Goal: Communication & Community: Answer question/provide support

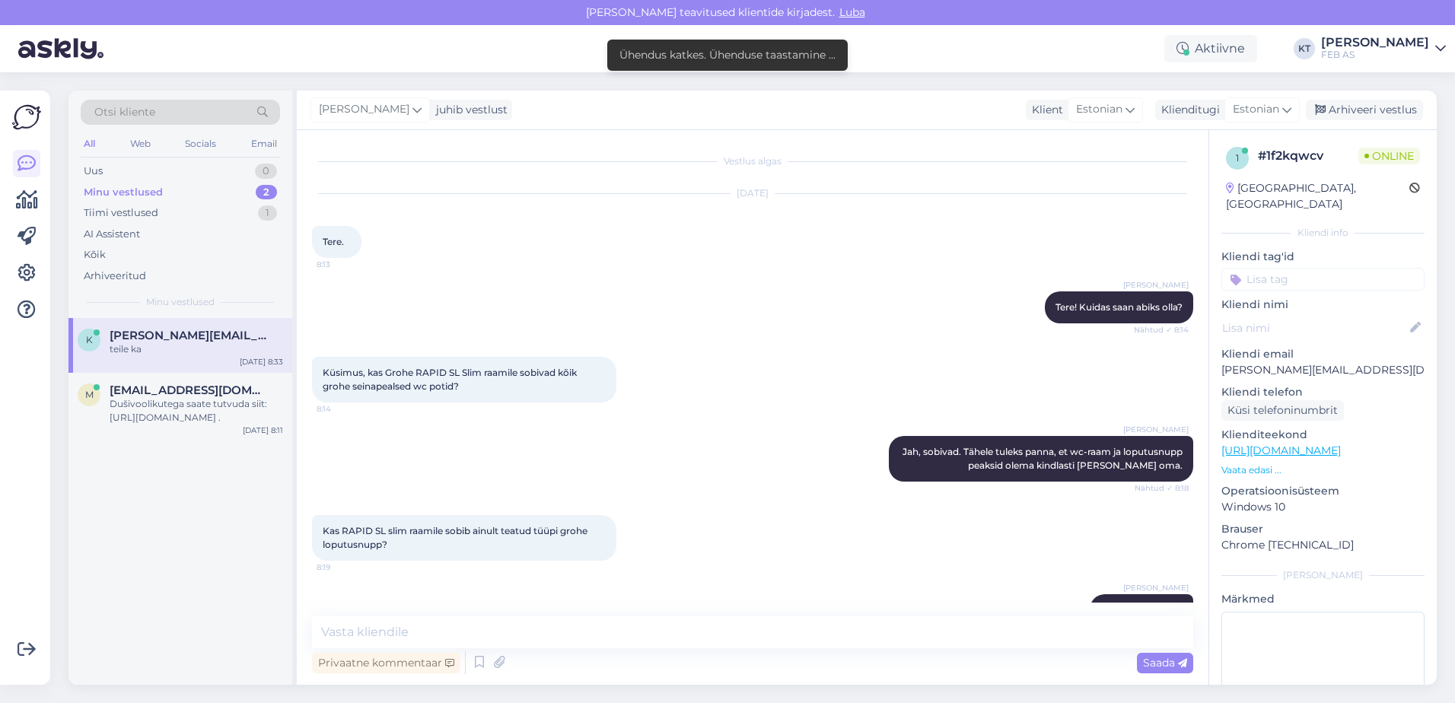
scroll to position [750, 0]
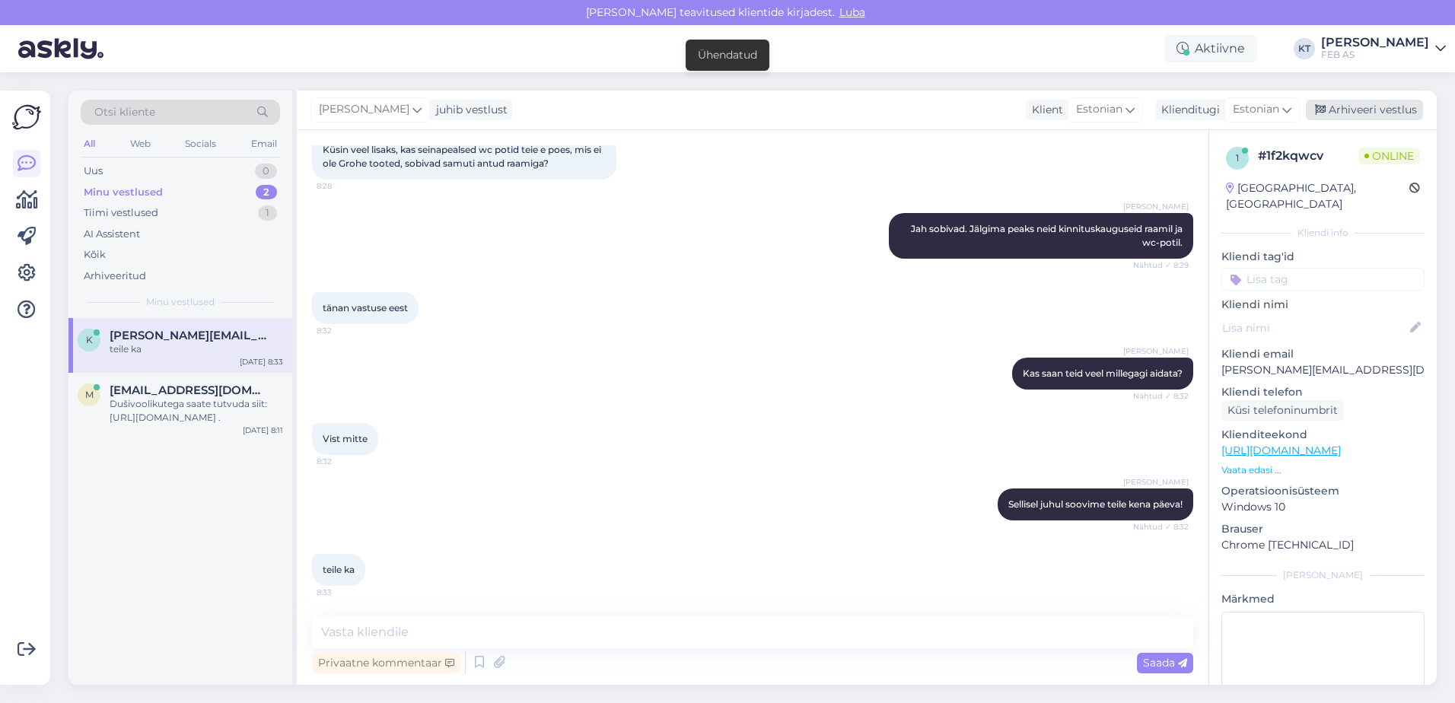
click at [1350, 107] on div "Arhiveeri vestlus" at bounding box center [1364, 110] width 117 height 21
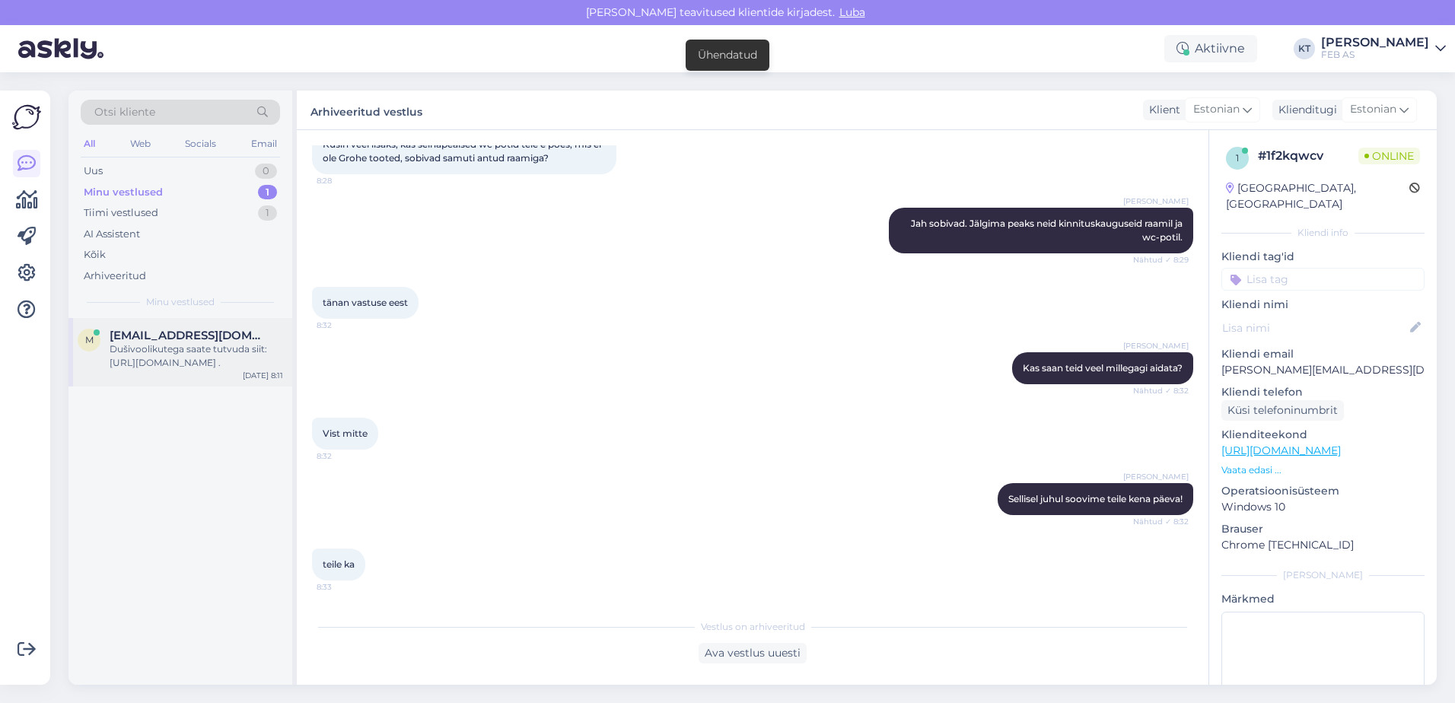
click at [147, 360] on div "Dušivoolikutega saate tutvuda siit: [URL][DOMAIN_NAME] ." at bounding box center [197, 356] width 174 height 27
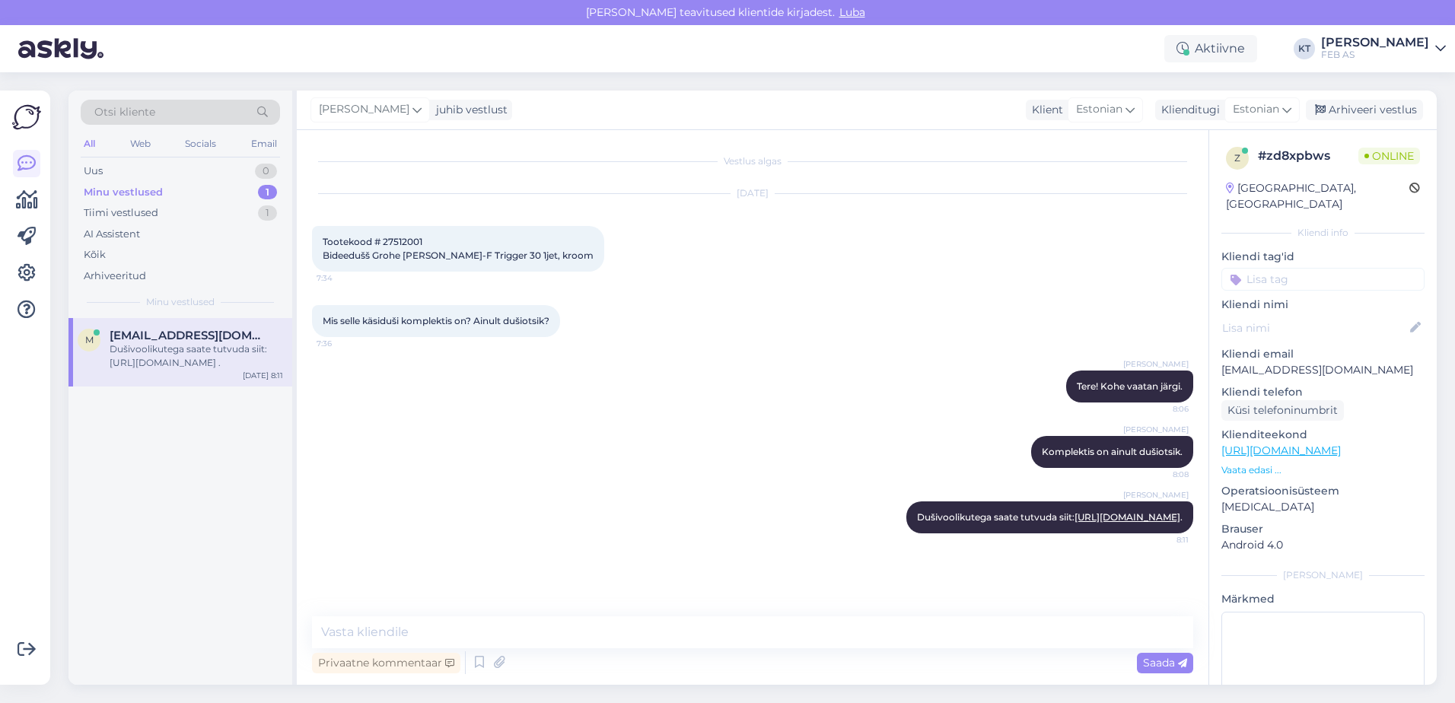
scroll to position [2, 0]
click at [183, 697] on div "Otsi kliente All Web Socials Email Uus 0 Minu vestlused 1 Tiimi vestlused 1 AI …" at bounding box center [757, 387] width 1396 height 631
click at [218, 462] on div "m [EMAIL_ADDRESS][DOMAIN_NAME] Dušivoolikutega saate tutvuda siit: [URL][DOMAIN…" at bounding box center [181, 501] width 224 height 367
click at [191, 215] on div "Tiimi vestlused 1" at bounding box center [180, 212] width 199 height 21
click at [193, 195] on div "Minu vestlused 1" at bounding box center [180, 192] width 199 height 21
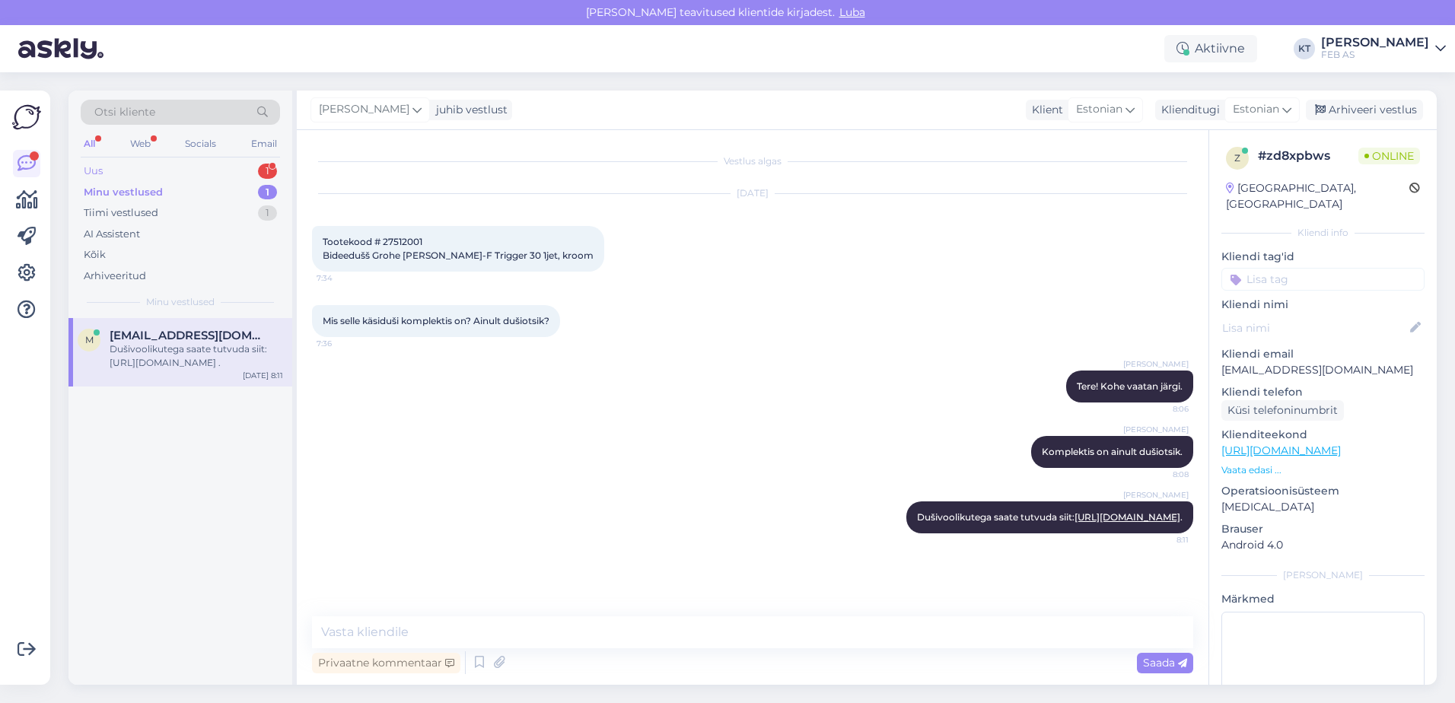
click at [121, 169] on div "Uus 1" at bounding box center [180, 171] width 199 height 21
click at [203, 350] on div "Mul hetkel 530 vannitoas" at bounding box center [197, 350] width 174 height 14
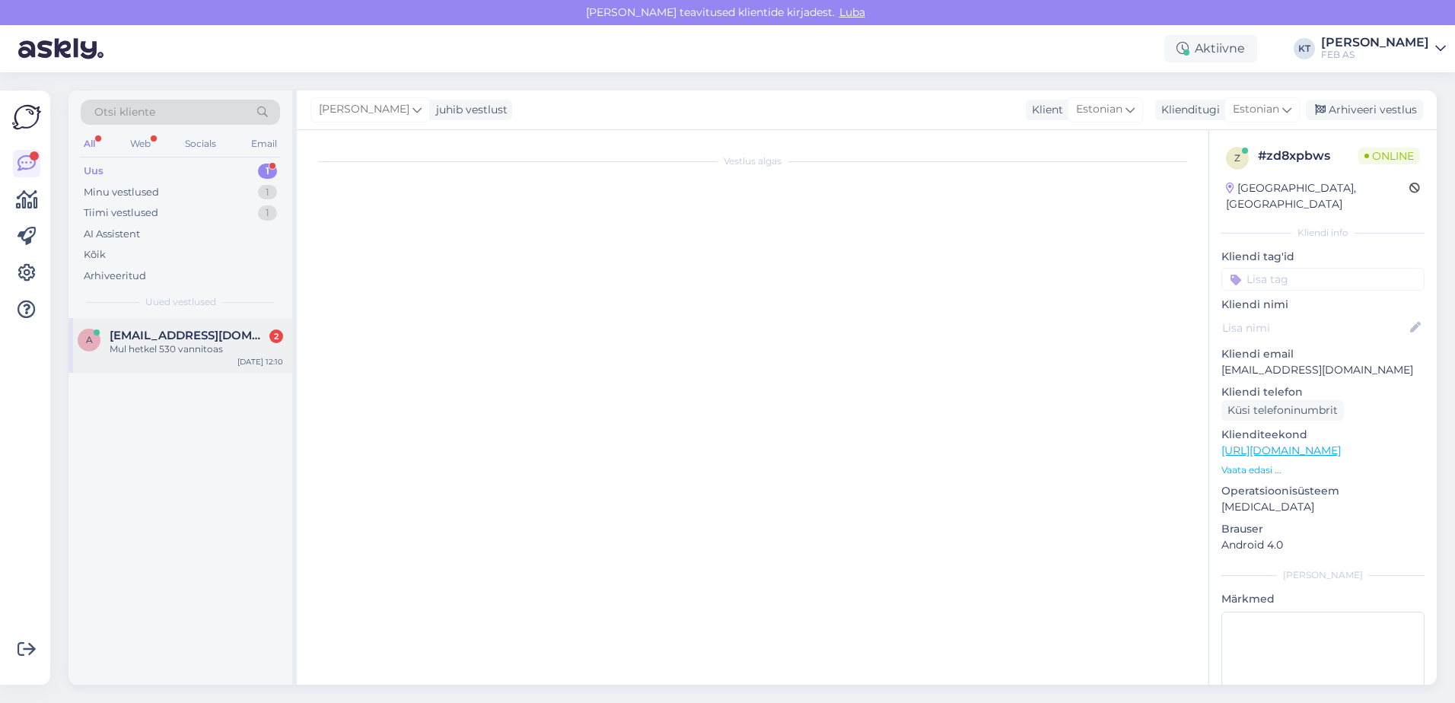
scroll to position [0, 0]
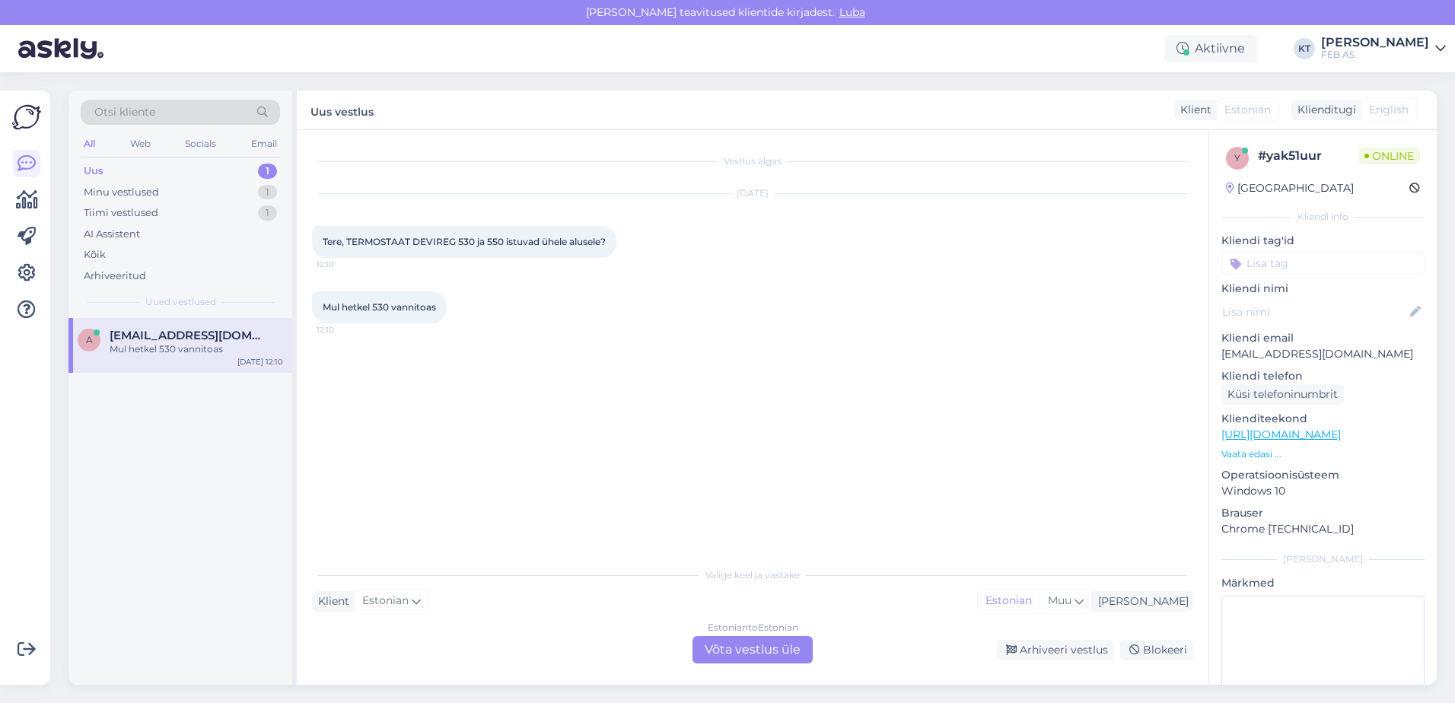
click at [729, 643] on div "Estonian to Estonian Võta vestlus üle" at bounding box center [753, 649] width 120 height 27
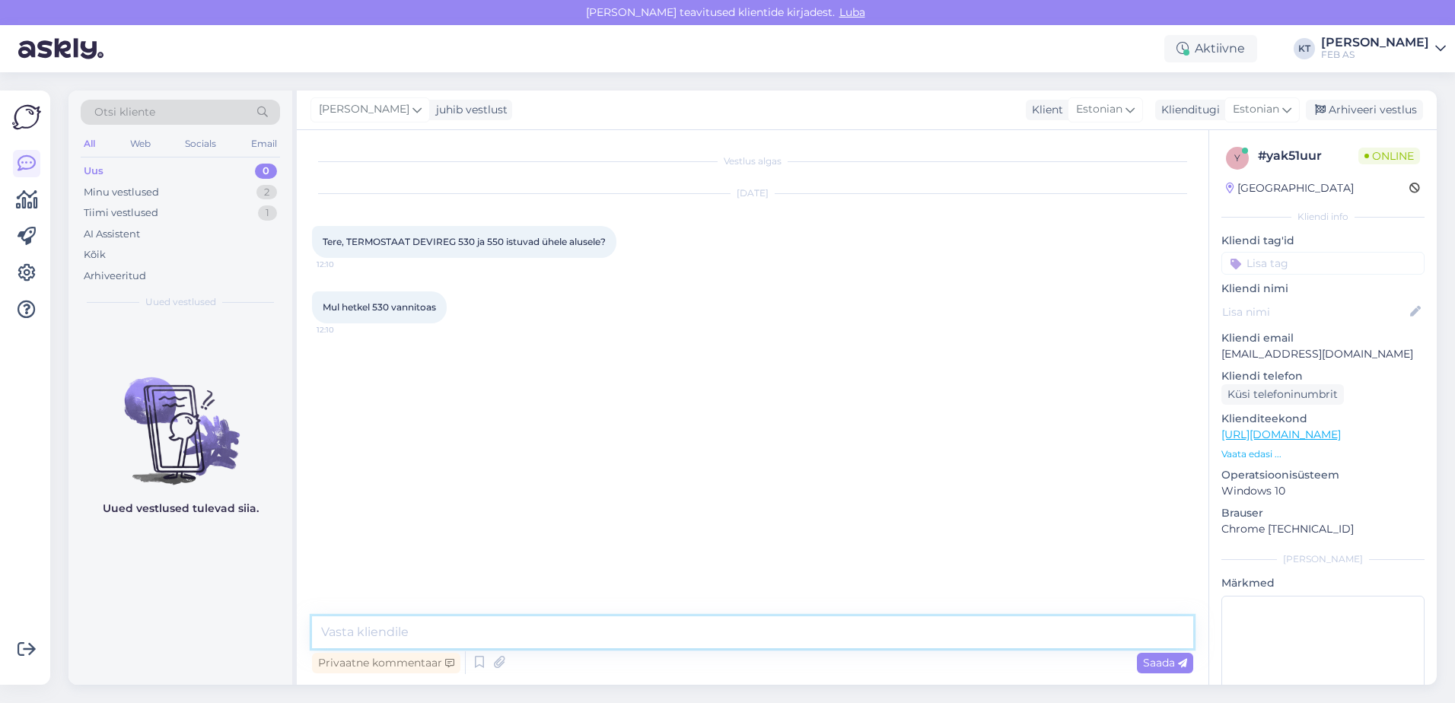
click at [550, 630] on textarea at bounding box center [753, 633] width 882 height 32
type textarea "Tere! Kohe uurin järgi."
drag, startPoint x: 473, startPoint y: 243, endPoint x: 347, endPoint y: 245, distance: 125.6
click at [347, 245] on span "Tere, TERMOSTAAT DEVIREG 530 ja 550 istuvad ühele alusele?" at bounding box center [464, 241] width 283 height 11
copy span "TERMOSTAAT DEVIREG 530"
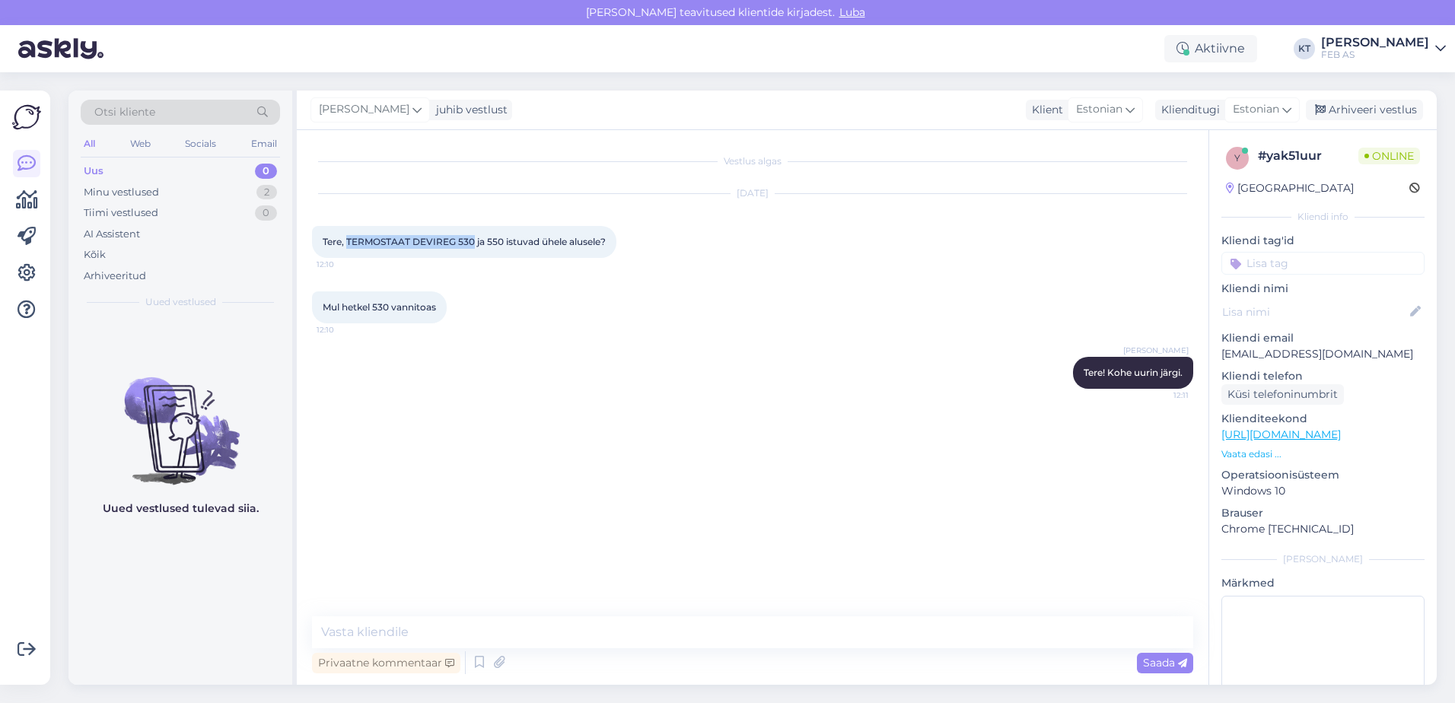
click at [1260, 455] on p "Vaata edasi ..." at bounding box center [1323, 455] width 203 height 14
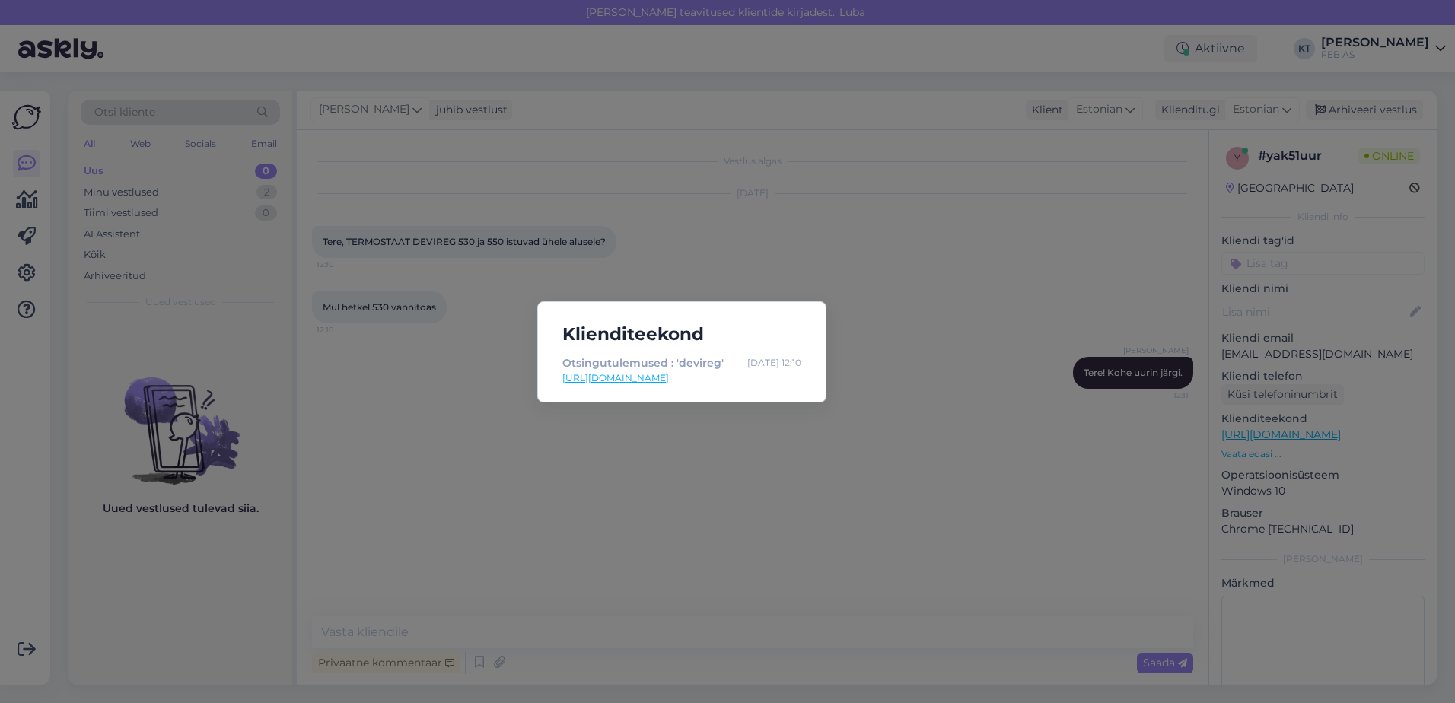
click at [885, 425] on div "Klienditeekond Otsingutulemused : 'devireg' [DATE] 12:10 [URL][DOMAIN_NAME]" at bounding box center [727, 351] width 1455 height 703
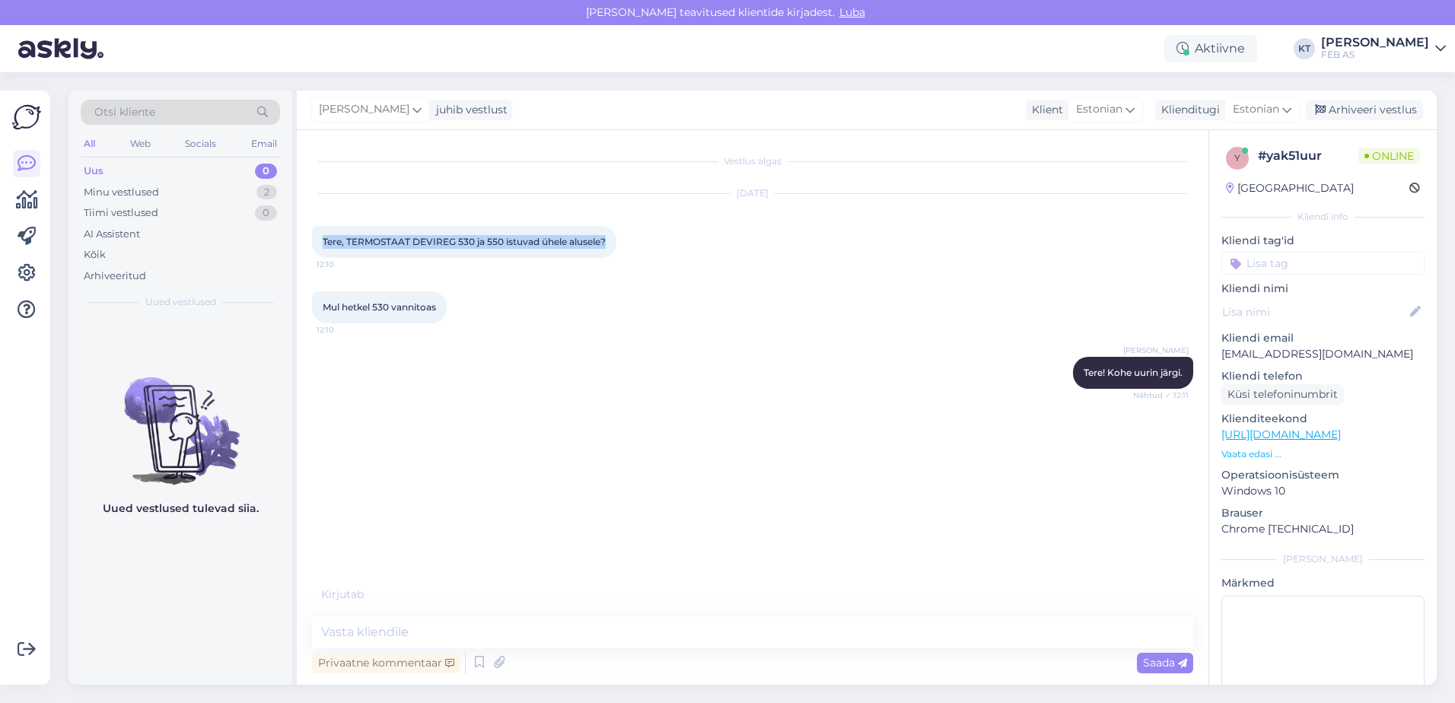
drag, startPoint x: 357, startPoint y: 253, endPoint x: 312, endPoint y: 236, distance: 47.9
click at [312, 236] on div "Tere, TERMOSTAAT DEVIREG 530 ja 550 istuvad ühele alusele? 12:10" at bounding box center [464, 242] width 304 height 32
copy span "Tere, TERMOSTAAT DEVIREG 530 ja 550 istuvad ühele alusele?"
drag, startPoint x: 438, startPoint y: 320, endPoint x: 320, endPoint y: 324, distance: 118.8
click at [320, 324] on div "Mul hetkel 530 vannitoas 12:10" at bounding box center [379, 308] width 135 height 32
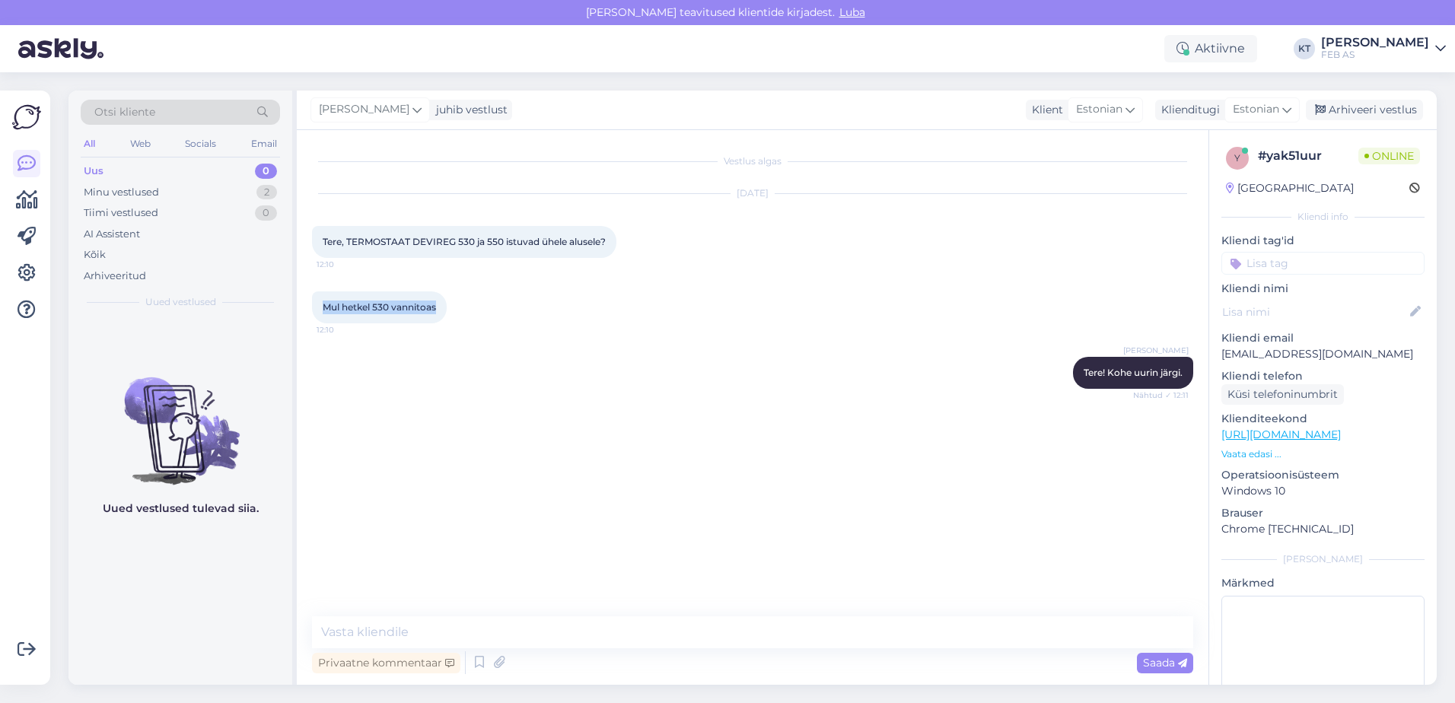
copy span "Mul hetkel 530 vannitoas"
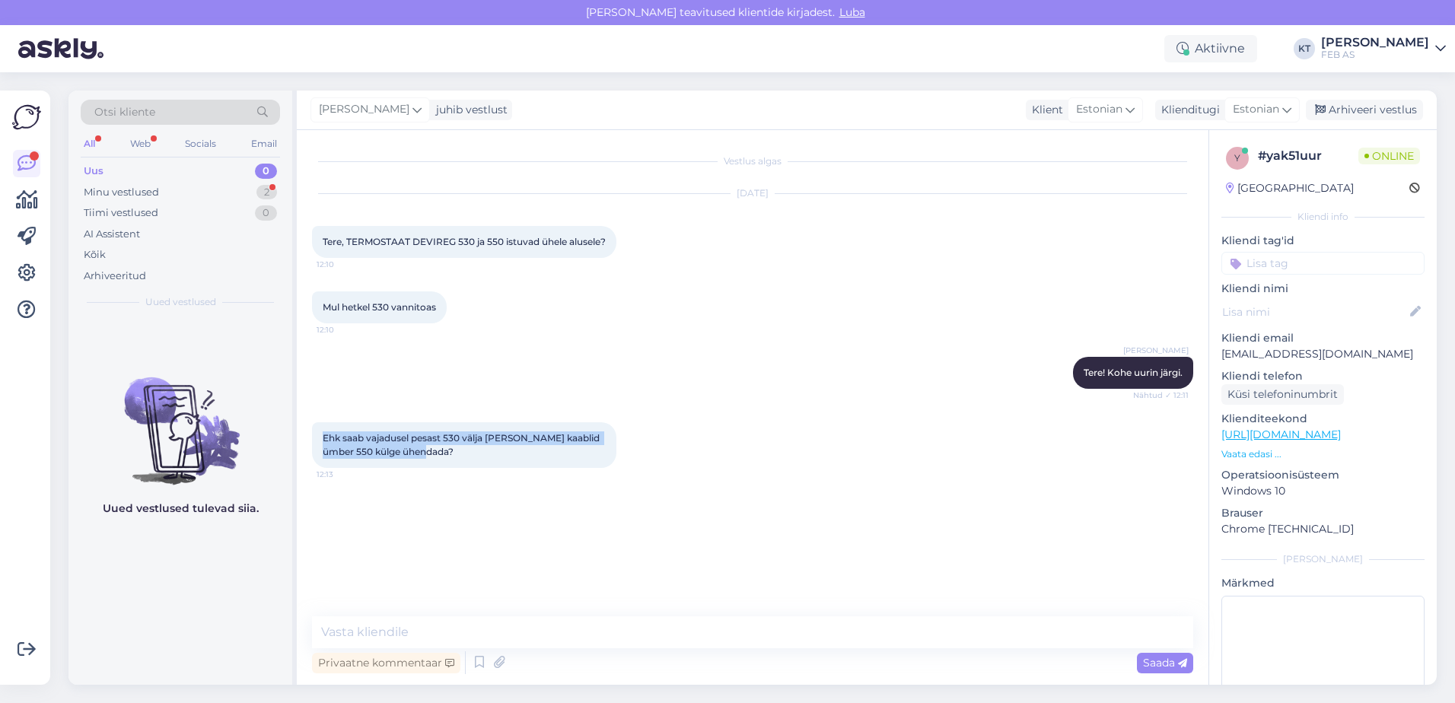
drag, startPoint x: 318, startPoint y: 451, endPoint x: 487, endPoint y: 469, distance: 170.0
click at [487, 468] on div "Ehk saab vajadusel pesast 530 välja [PERSON_NAME] kaablid ümber 550 külge ühend…" at bounding box center [464, 445] width 304 height 46
copy span "Ehk saab vajadusel pesast 530 välja [PERSON_NAME] kaablid ümber 550 külge ühend…"
click at [661, 471] on div "Ehk saab vajadusel pesast 530 välja [PERSON_NAME] kaablid ümber 550 külge ühend…" at bounding box center [753, 445] width 882 height 79
click at [651, 478] on div "Ehk saab vajadusel pesast 530 välja [PERSON_NAME] kaablid ümber 550 külge ühend…" at bounding box center [753, 445] width 882 height 79
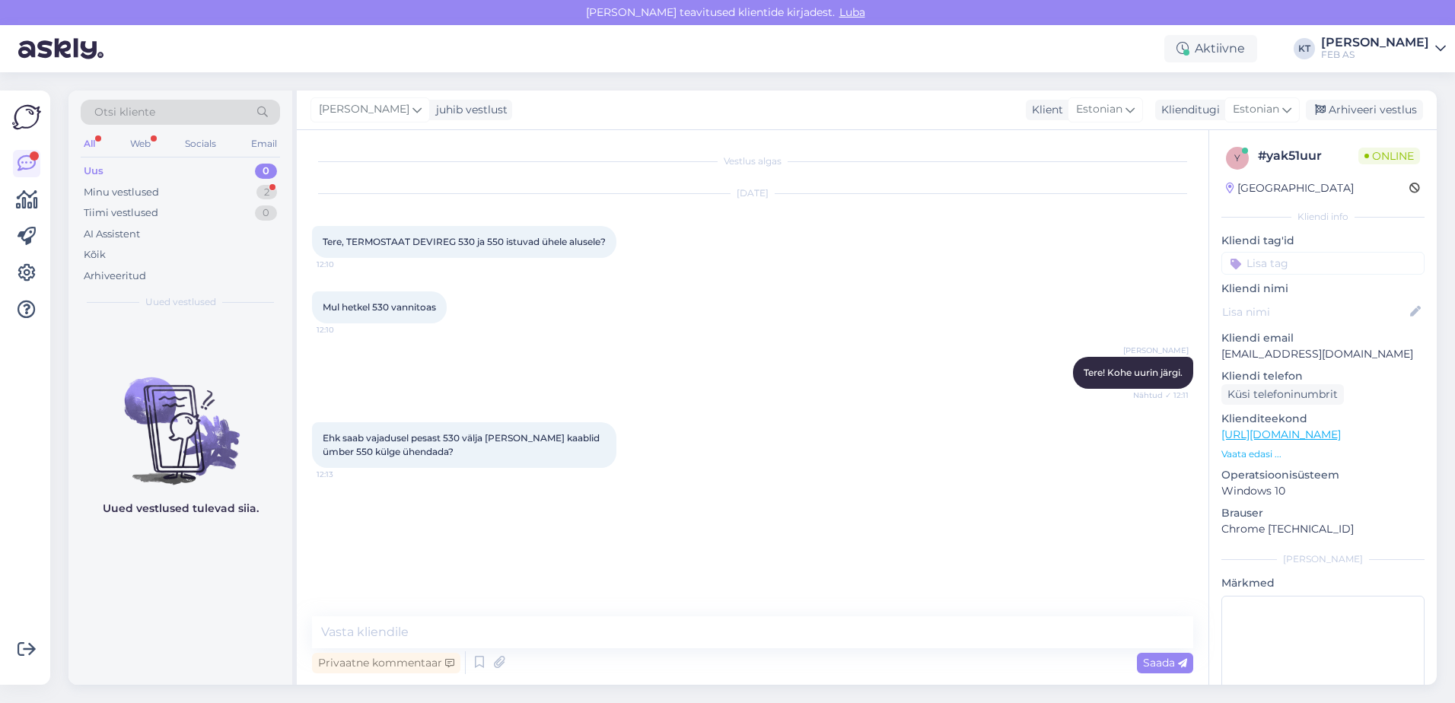
click at [756, 457] on div "Ehk saab vajadusel pesast 530 välja [PERSON_NAME] kaablid ümber 550 külge ühend…" at bounding box center [753, 445] width 882 height 79
click at [445, 632] on textarea at bounding box center [753, 633] width 882 height 32
click at [426, 629] on textarea at bounding box center [753, 633] width 882 height 32
click at [121, 183] on div "Minu vestlused 2" at bounding box center [180, 192] width 199 height 21
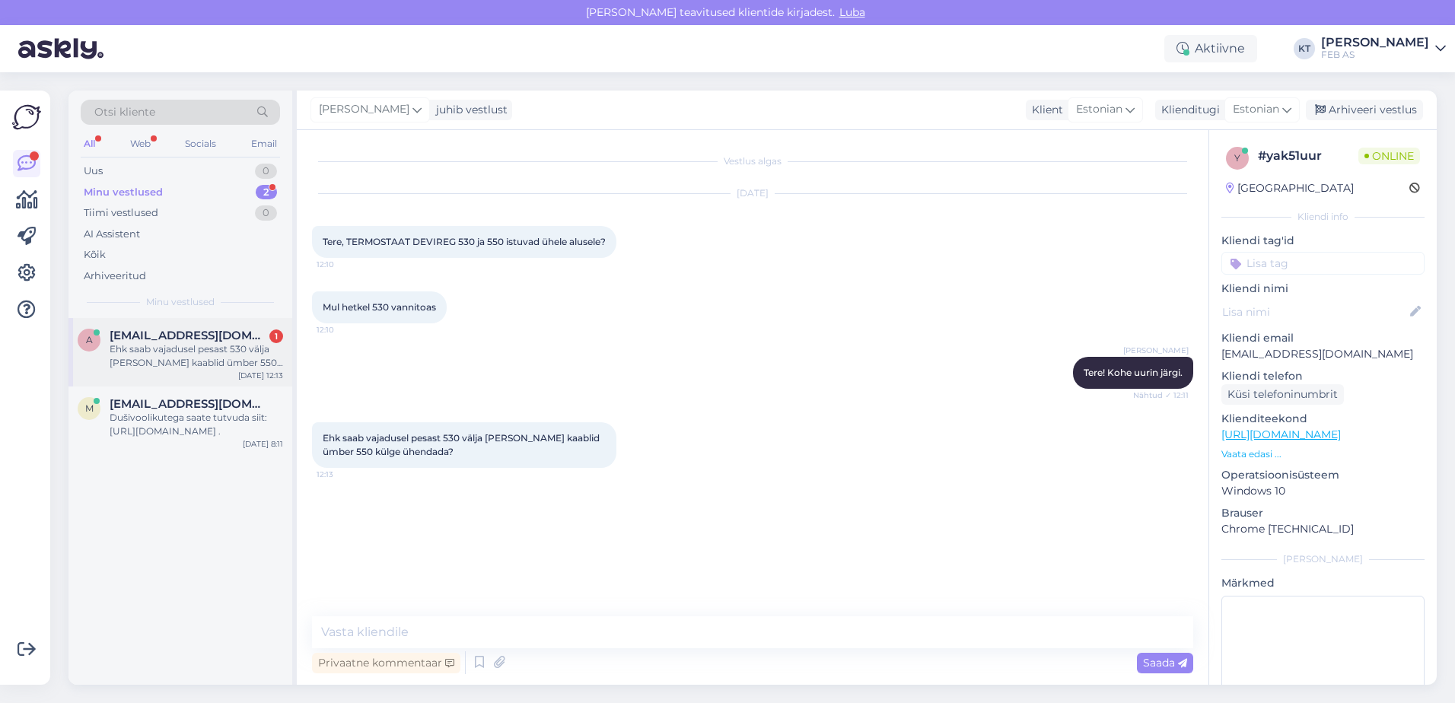
click at [134, 354] on div "Ehk saab vajadusel pesast 530 välja [PERSON_NAME] kaablid ümber 550 külge ühend…" at bounding box center [197, 356] width 174 height 27
click at [429, 633] on textarea at bounding box center [753, 633] width 882 height 32
click at [633, 618] on textarea at bounding box center [753, 633] width 882 height 32
click at [679, 540] on div "Vestlus algas [DATE] Tere, TERMOSTAAT DEVIREG 530 ja 550 istuvad ühele alusele?…" at bounding box center [759, 374] width 895 height 458
click at [842, 636] on textarea at bounding box center [753, 633] width 882 height 32
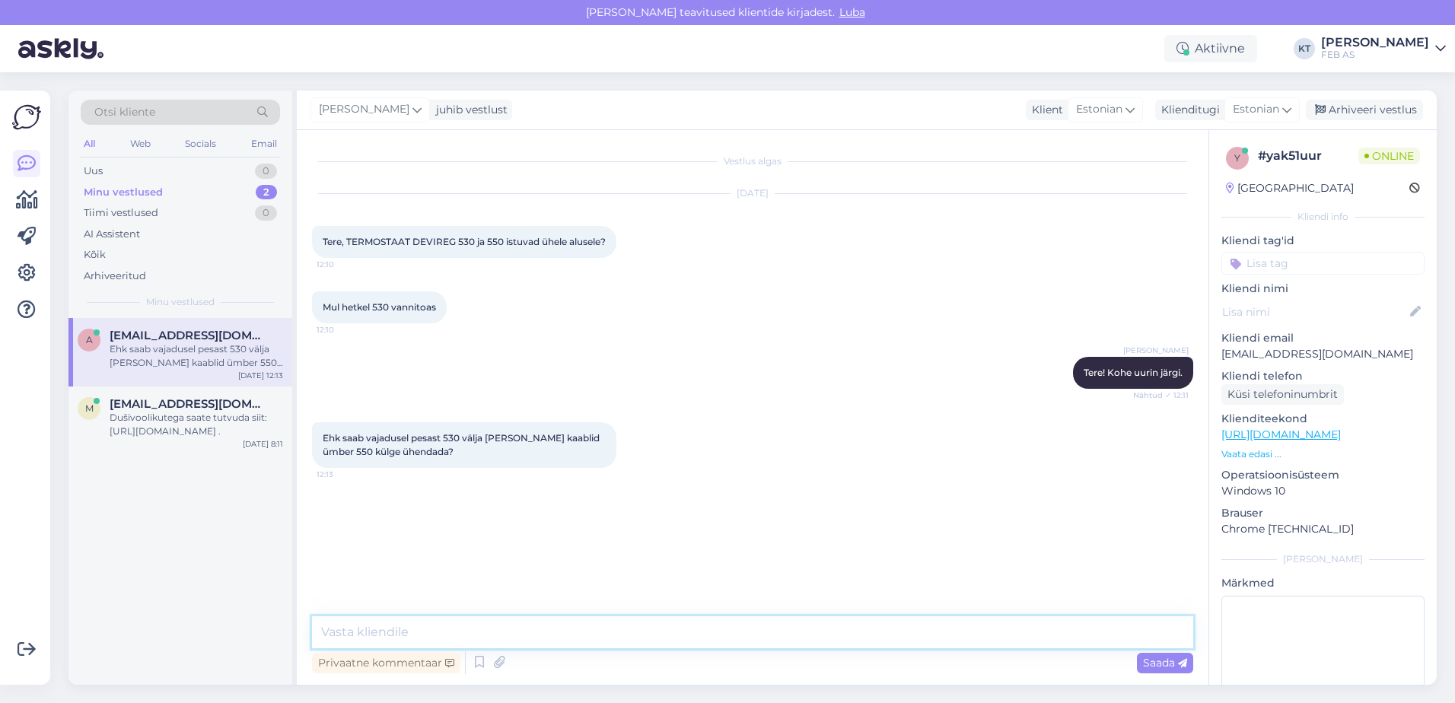
click at [1102, 626] on textarea at bounding box center [753, 633] width 882 height 32
type textarea "[PERSON_NAME] järgi, läheb veidi aega."
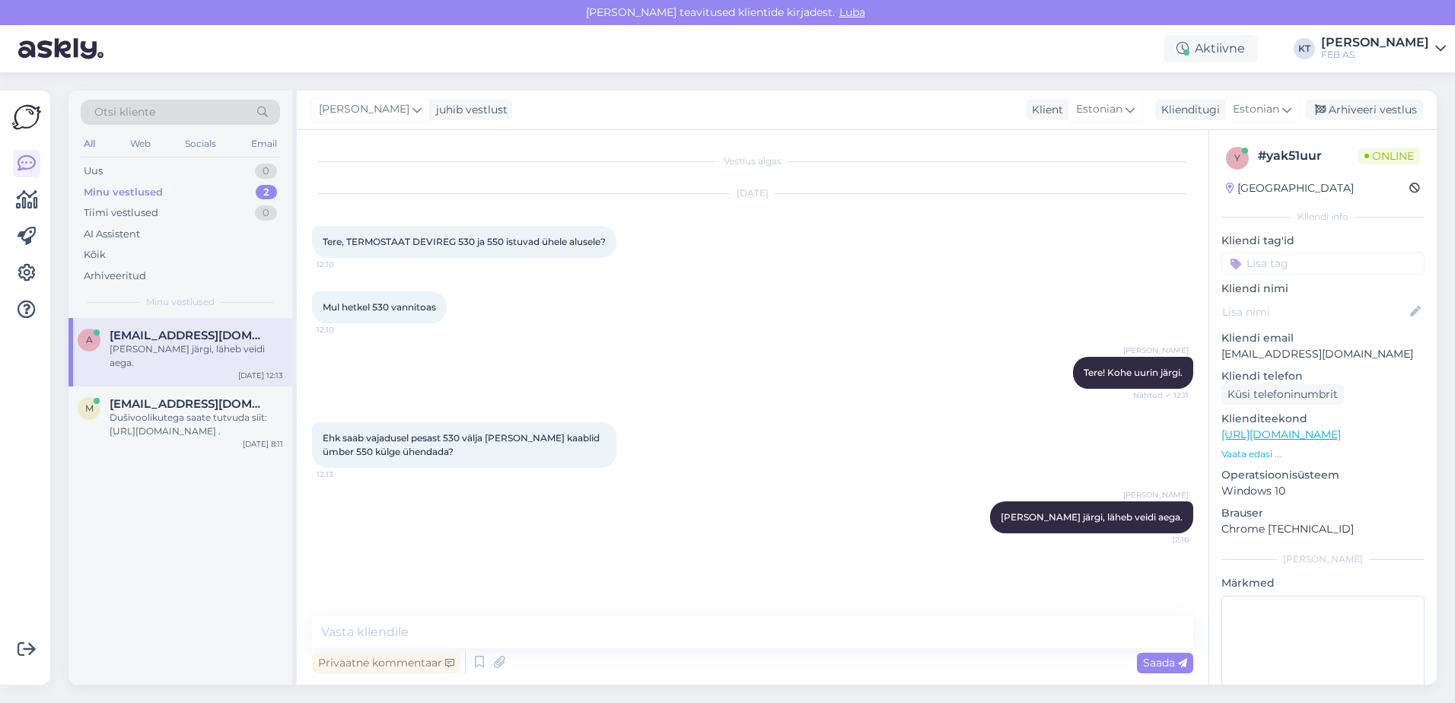
click at [654, 511] on div "[PERSON_NAME] järgi, läheb veidi aega. 12:16" at bounding box center [753, 517] width 882 height 65
click at [699, 624] on textarea at bounding box center [753, 633] width 882 height 32
click at [703, 530] on div "[PERSON_NAME] järgi, läheb veidi aega. 12:16" at bounding box center [753, 517] width 882 height 65
click at [556, 639] on textarea at bounding box center [753, 633] width 882 height 32
click at [631, 629] on textarea at bounding box center [753, 633] width 882 height 32
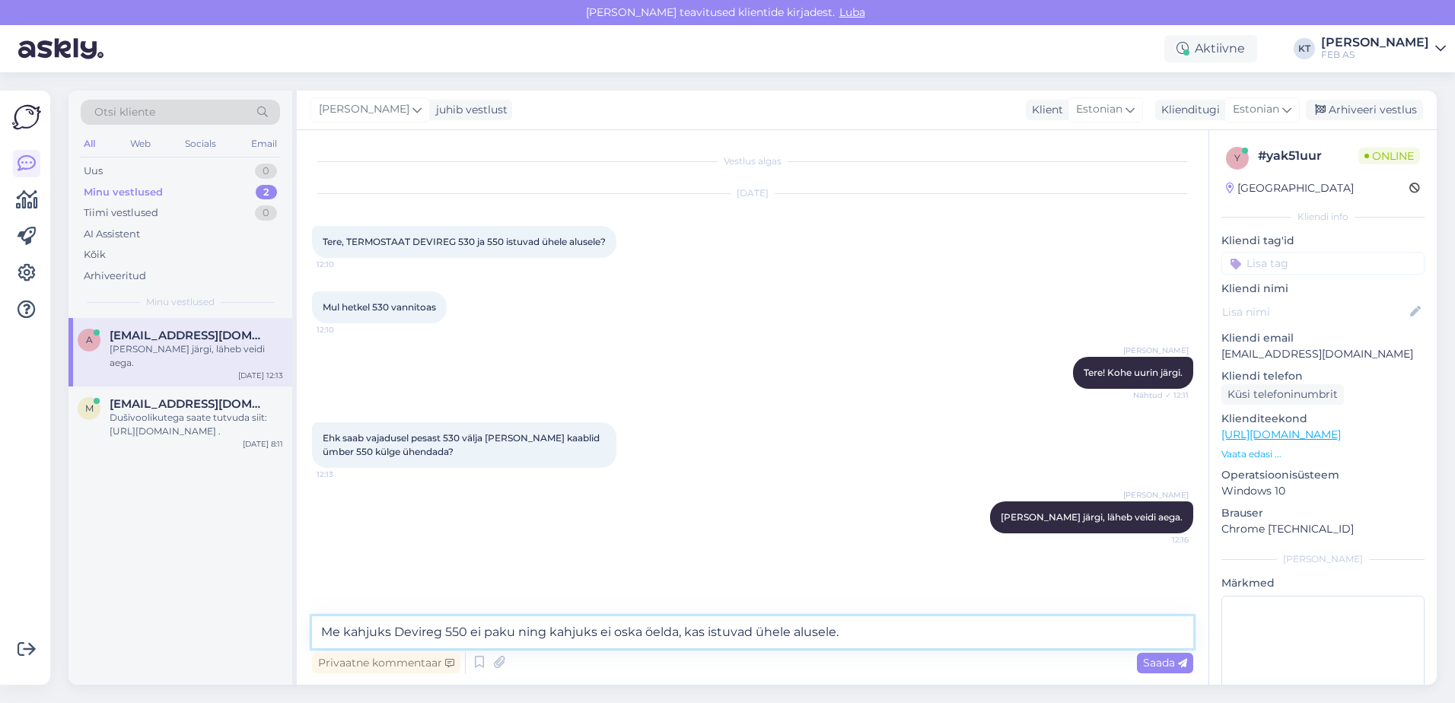
type textarea "Me kahjuks Devireg 550 ei paku ning kahjuks ei oska öelda, kas istuvad ühele al…"
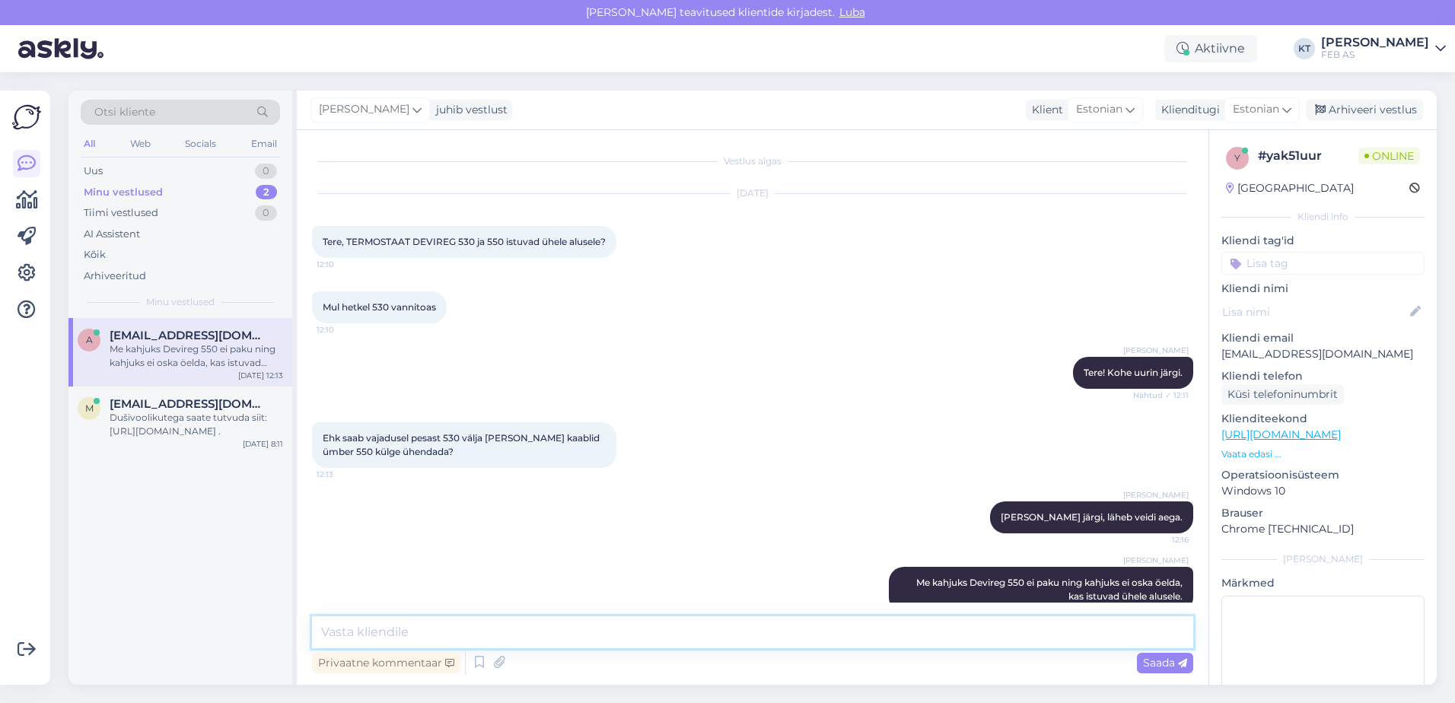
scroll to position [40, 0]
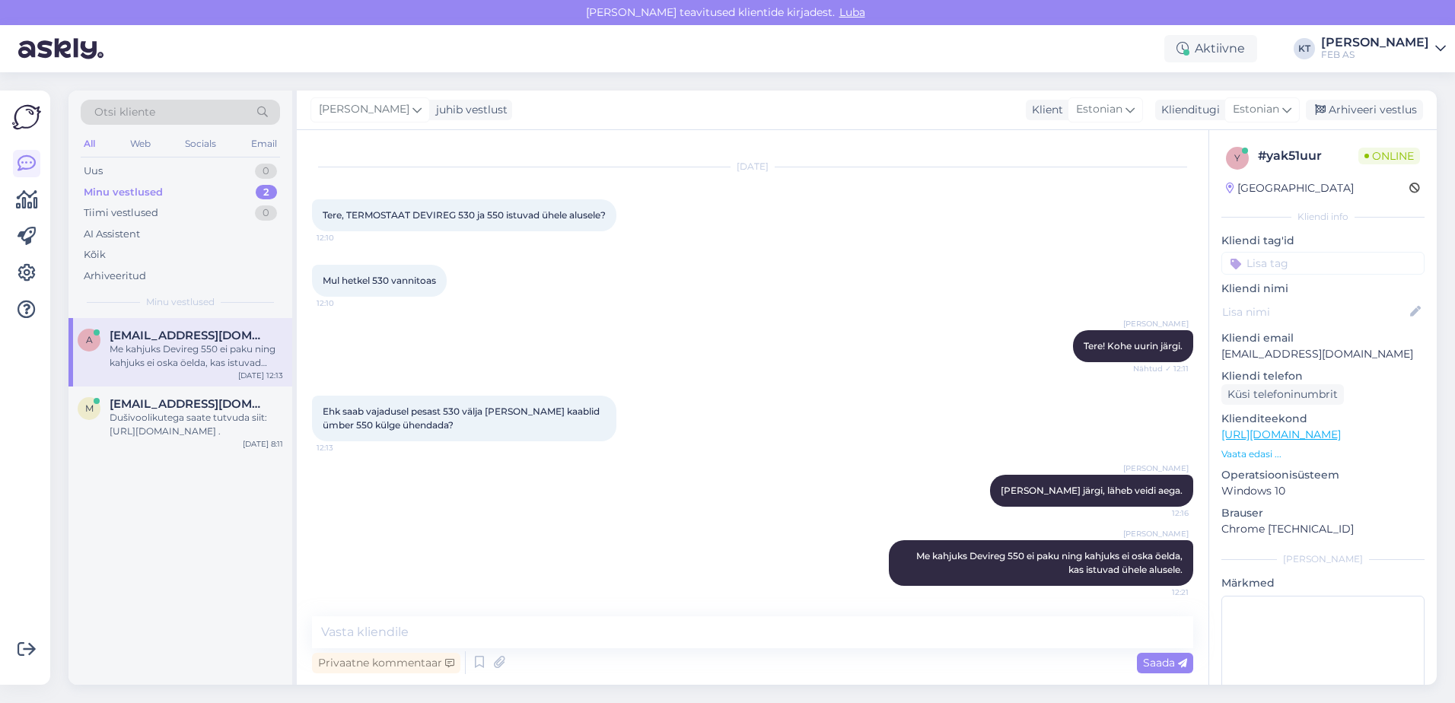
click at [865, 410] on div "Ehk saab vajadusel pesast 530 välja [PERSON_NAME] kaablid ümber 550 külge ühend…" at bounding box center [753, 418] width 882 height 79
click at [906, 440] on div "Ehk saab vajadusel pesast 530 välja [PERSON_NAME] kaablid ümber 550 külge ühend…" at bounding box center [753, 418] width 882 height 79
click at [796, 461] on div "[PERSON_NAME] järgi, läheb veidi aega. 12:16" at bounding box center [753, 490] width 882 height 65
click at [815, 435] on div "Ehk saab vajadusel pesast 530 välja [PERSON_NAME] kaablid ümber 550 külge ühend…" at bounding box center [753, 418] width 882 height 79
click at [119, 422] on div "Dušivoolikutega saate tutvuda siit: [URL][DOMAIN_NAME] ." at bounding box center [197, 424] width 174 height 27
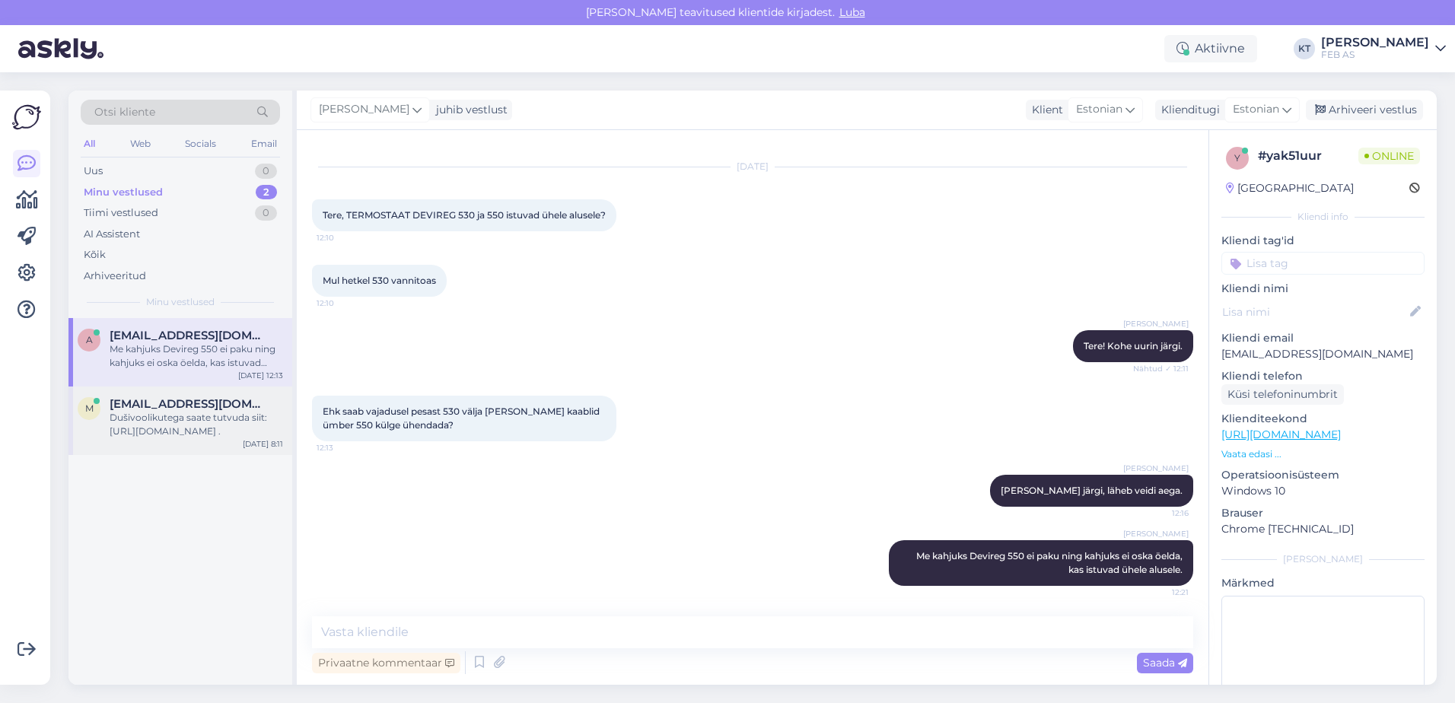
scroll to position [2, 0]
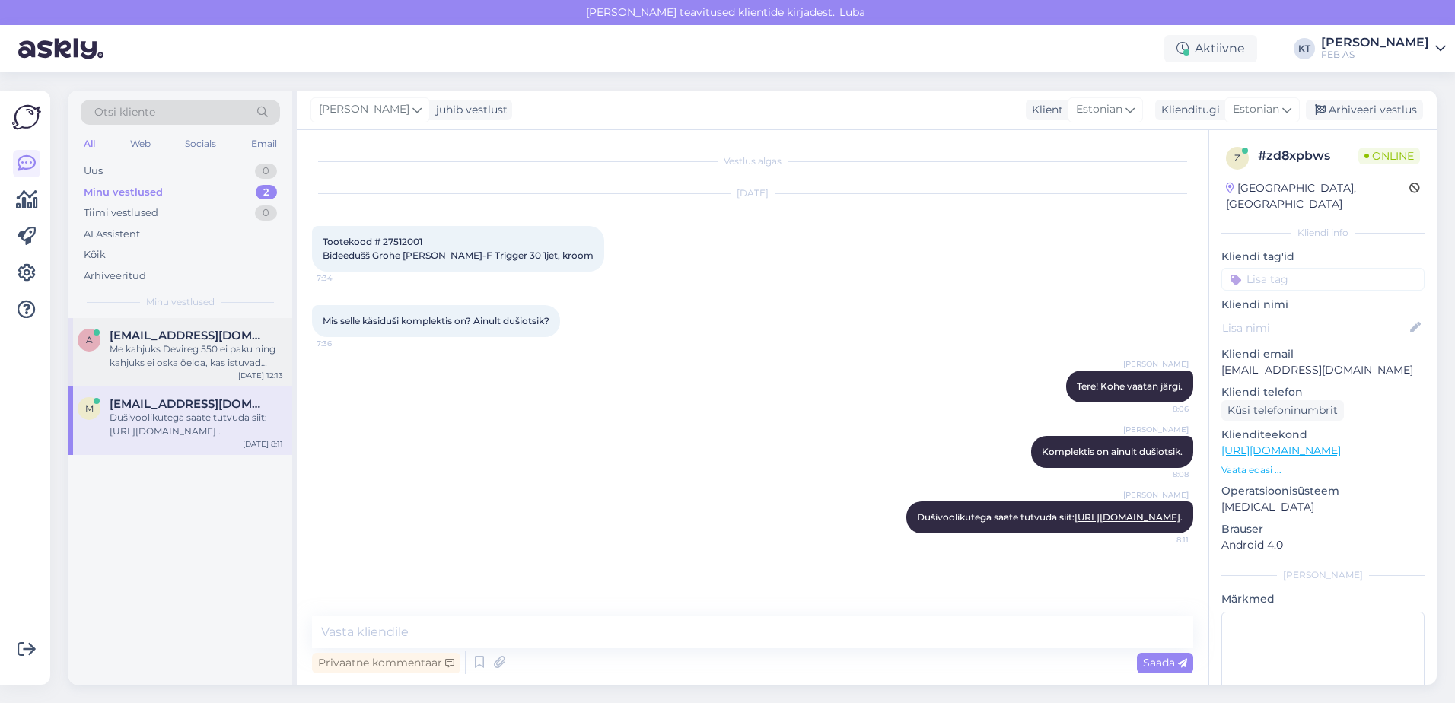
click at [139, 356] on div "Me kahjuks Devireg 550 ei paku ning kahjuks ei oska öelda, kas istuvad ühele al…" at bounding box center [197, 356] width 174 height 27
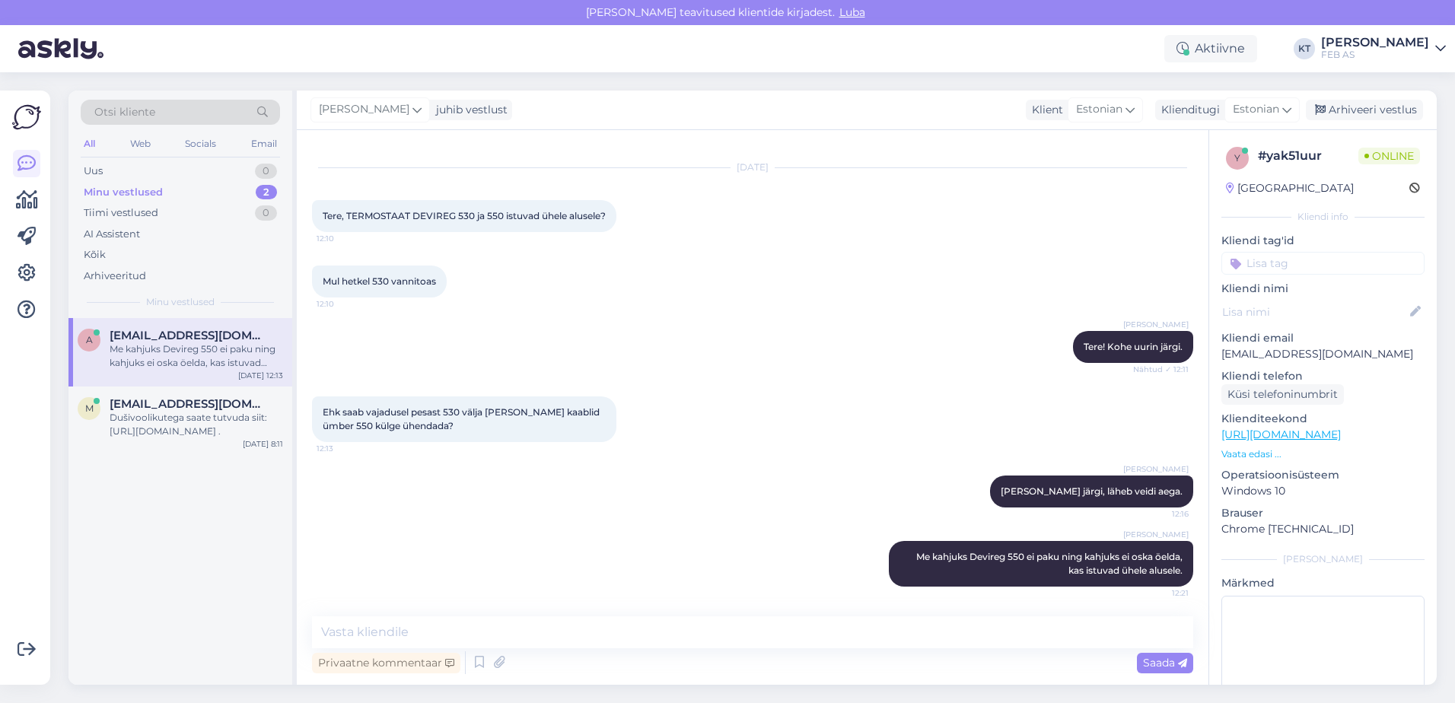
scroll to position [40, 0]
